Goal: Task Accomplishment & Management: Manage account settings

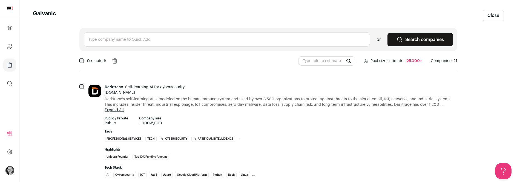
click at [11, 4] on link at bounding box center [9, 8] width 19 height 16
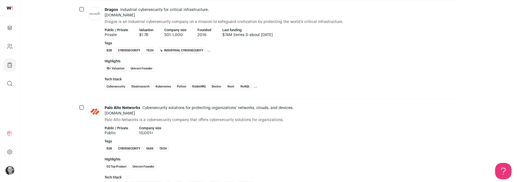
scroll to position [1829, 0]
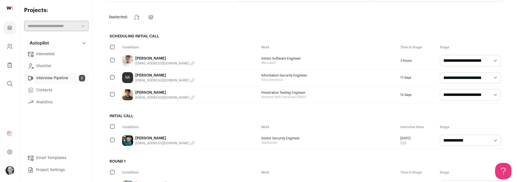
click at [492, 76] on select "**********" at bounding box center [470, 78] width 61 height 12
